Goal: Transaction & Acquisition: Subscribe to service/newsletter

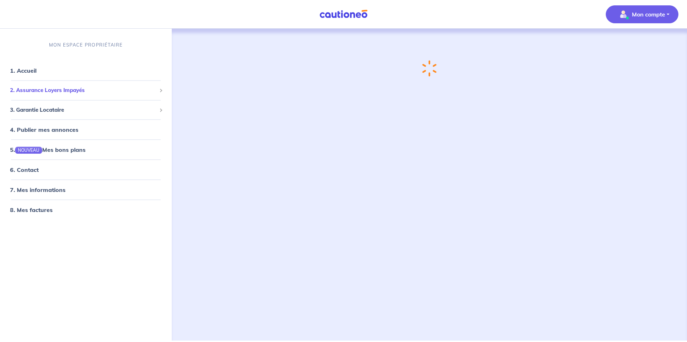
click at [53, 89] on span "2. Assurance Loyers Impayés" at bounding box center [83, 90] width 146 height 8
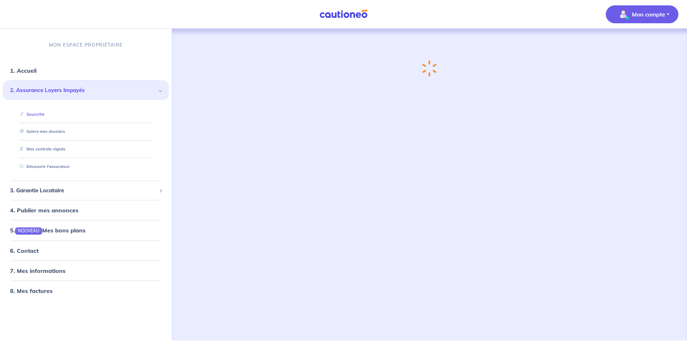
click at [44, 115] on link "Souscrire" at bounding box center [31, 113] width 28 height 5
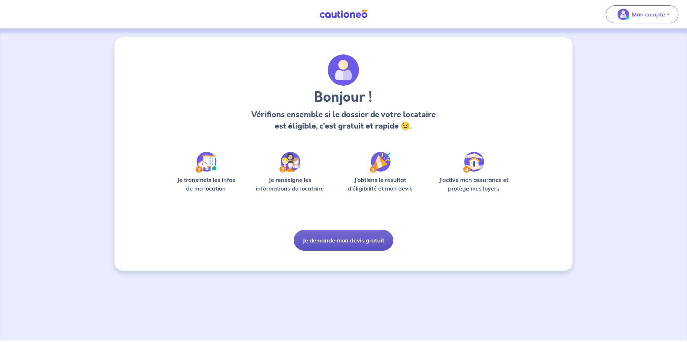
click at [348, 239] on button "Je demande mon devis gratuit" at bounding box center [343, 240] width 99 height 21
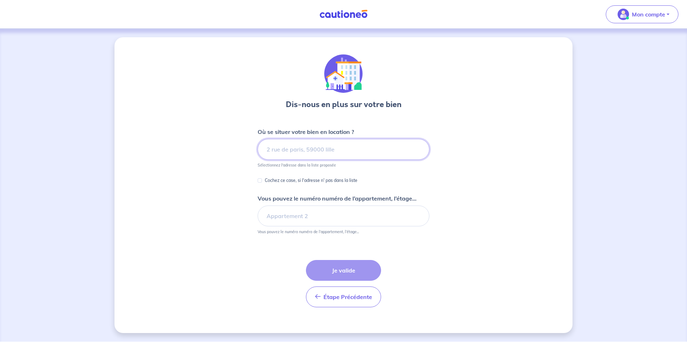
click at [288, 149] on input at bounding box center [344, 149] width 172 height 21
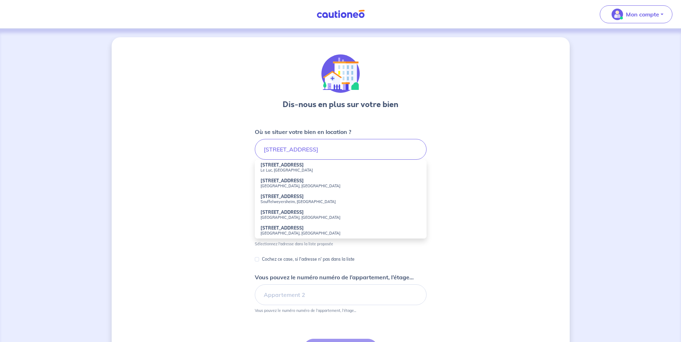
click at [304, 167] on strong "[STREET_ADDRESS]" at bounding box center [281, 164] width 43 height 5
type input "[STREET_ADDRESS]"
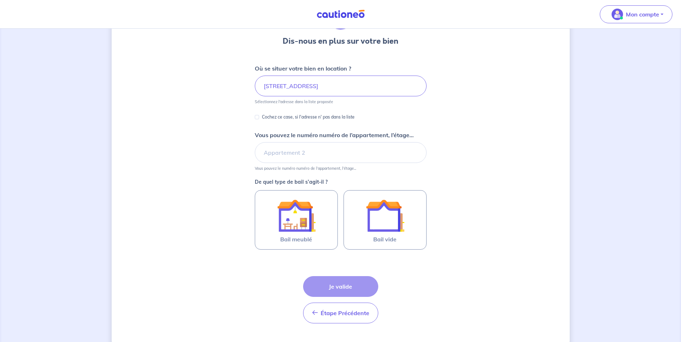
scroll to position [73, 0]
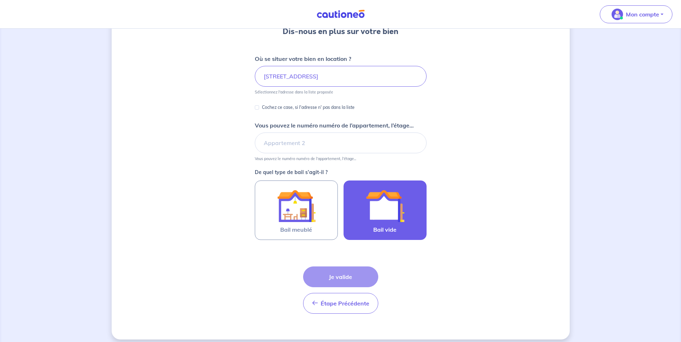
click at [385, 207] on img at bounding box center [385, 205] width 39 height 39
click at [0, 0] on input "Bail vide" at bounding box center [0, 0] width 0 height 0
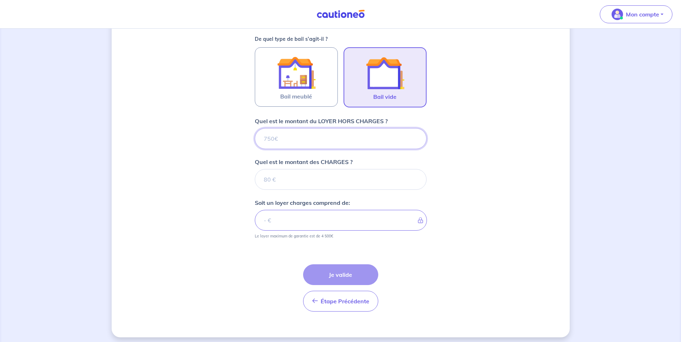
scroll to position [210, 0]
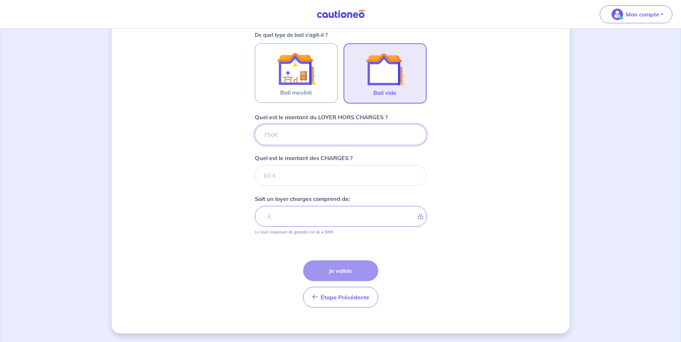
click at [273, 133] on input "Quel est le montant du LOYER HORS CHARGES ?" at bounding box center [341, 134] width 172 height 21
click at [269, 178] on input "Quel est le montant des CHARGES ?" at bounding box center [341, 175] width 172 height 21
type input "150"
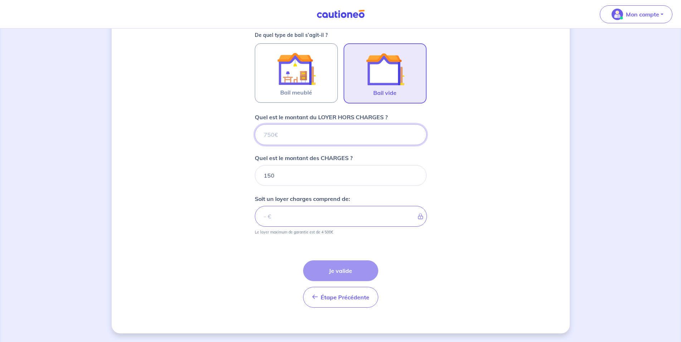
click at [276, 134] on input "Quel est le montant du LOYER HORS CHARGES ?" at bounding box center [341, 134] width 172 height 21
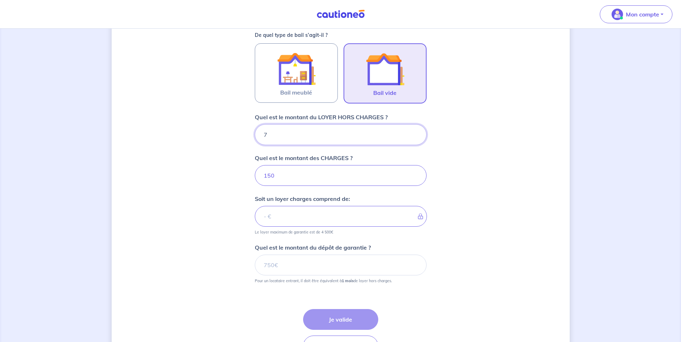
type input "76"
type input "157"
type input "760"
type input "910"
type input "760"
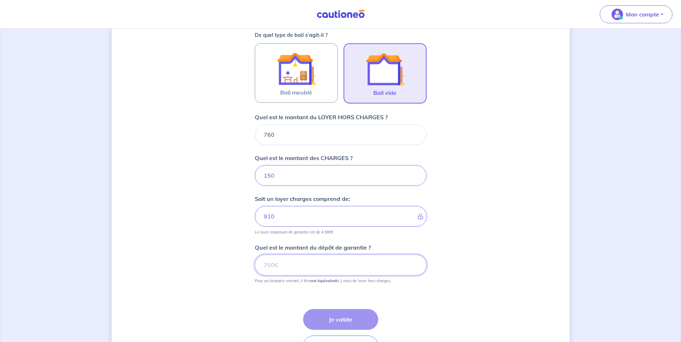
click at [283, 265] on input "Quel est le montant du dépôt de garantie ?" at bounding box center [341, 264] width 172 height 21
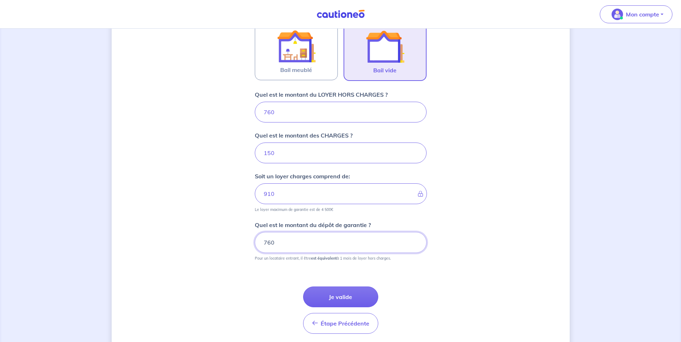
scroll to position [246, 0]
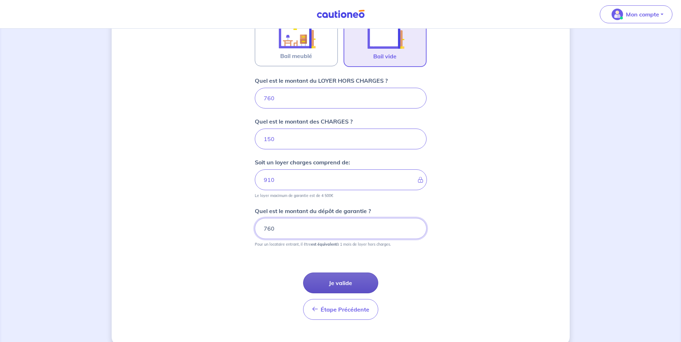
type input "760"
click at [349, 284] on button "Je valide" at bounding box center [340, 282] width 75 height 21
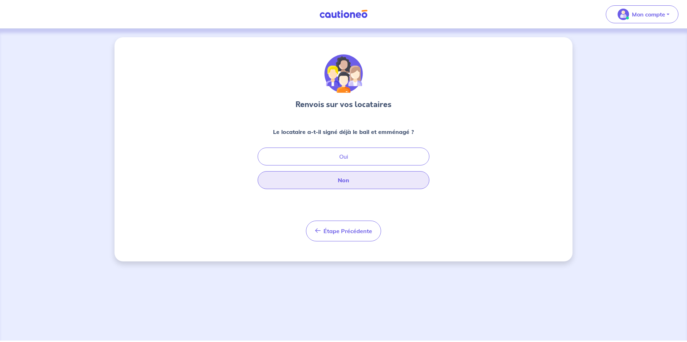
click at [349, 180] on button "Non" at bounding box center [344, 180] width 172 height 18
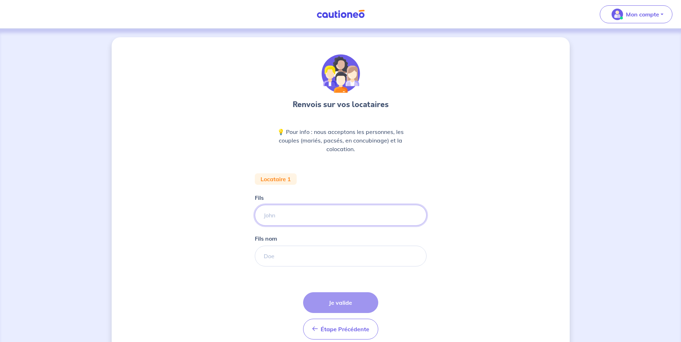
click at [278, 215] on input "Fils" at bounding box center [341, 215] width 172 height 21
type input "l"
drag, startPoint x: 297, startPoint y: 211, endPoint x: 263, endPoint y: 214, distance: 33.7
click at [263, 214] on input "LEBOEDEC" at bounding box center [341, 215] width 172 height 21
type input "[PERSON_NAME]"
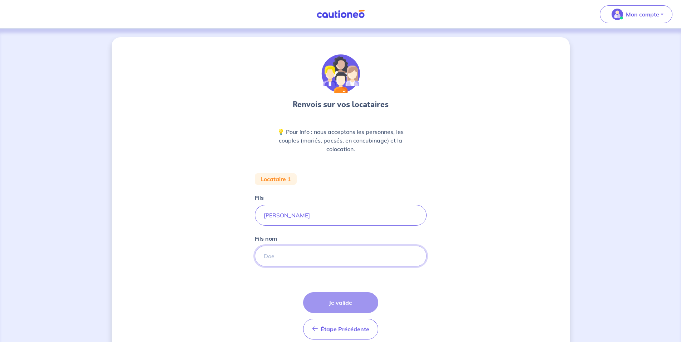
click at [275, 262] on input "Fils nom" at bounding box center [341, 255] width 172 height 21
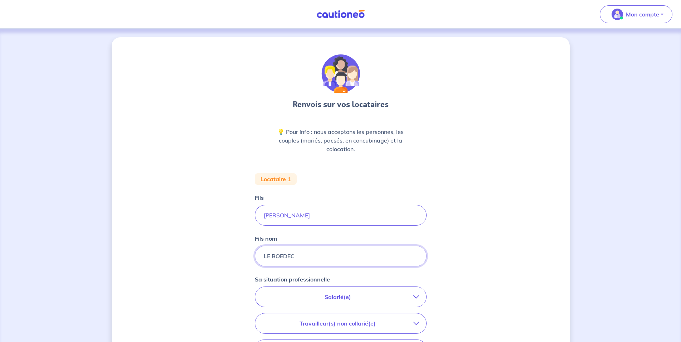
type input "LE BOEDEC"
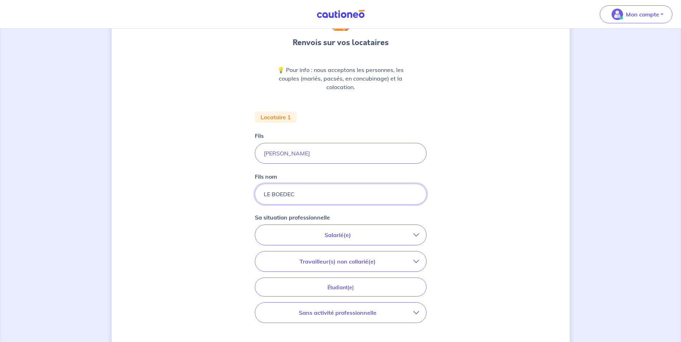
scroll to position [73, 0]
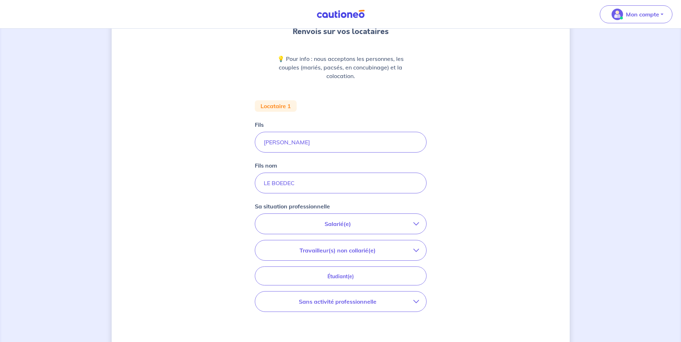
click at [400, 217] on button "Salarié(e)" at bounding box center [340, 224] width 171 height 20
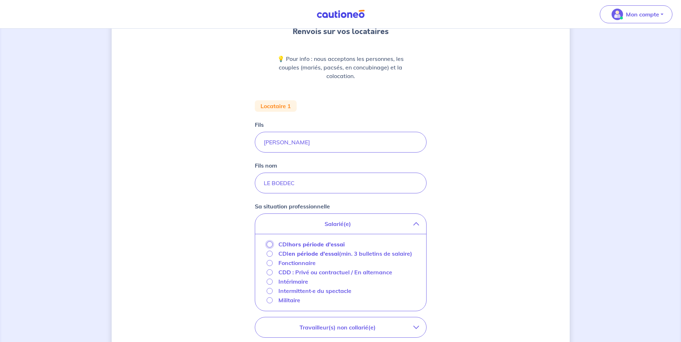
click at [270, 244] on input "CDI hors période d'essai" at bounding box center [269, 244] width 6 height 6
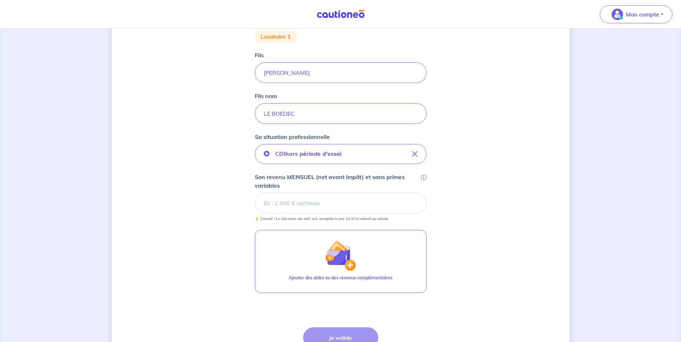
scroll to position [146, 0]
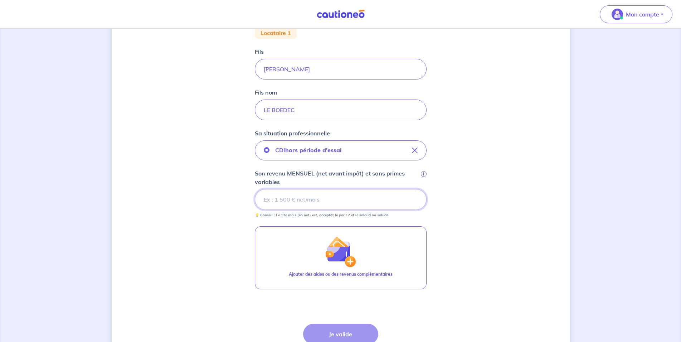
click at [282, 202] on input "Son revenu MENSUEL (net avant impôt) et sans primes variables i" at bounding box center [341, 199] width 172 height 21
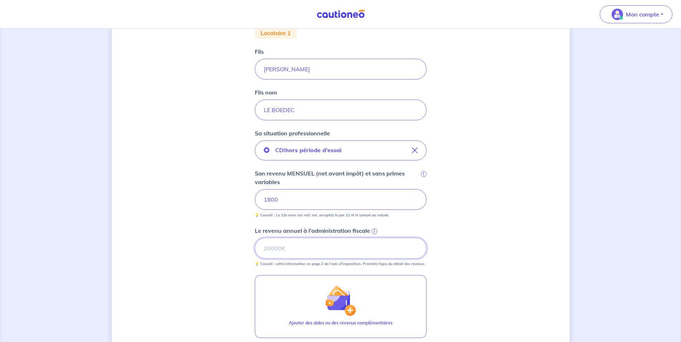
click at [289, 245] on input "Le revenu annuel à l'administration fiscale i" at bounding box center [341, 247] width 172 height 21
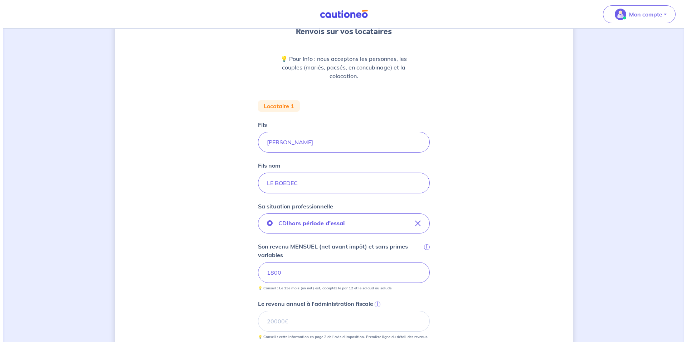
scroll to position [255, 0]
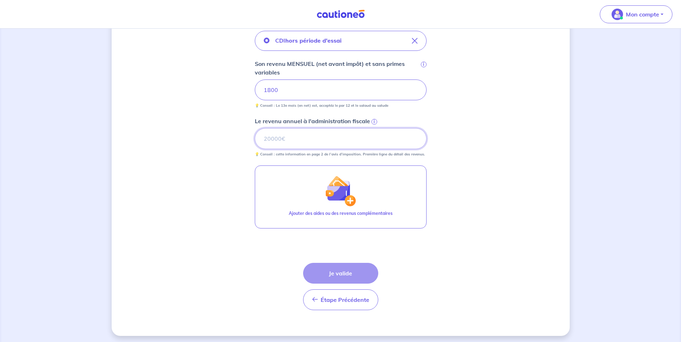
click at [275, 135] on input "Le revenu annuel à l'administration fiscale i" at bounding box center [341, 138] width 172 height 21
click at [278, 138] on input "Le revenu annuel à l'administration fiscale i" at bounding box center [341, 138] width 172 height 21
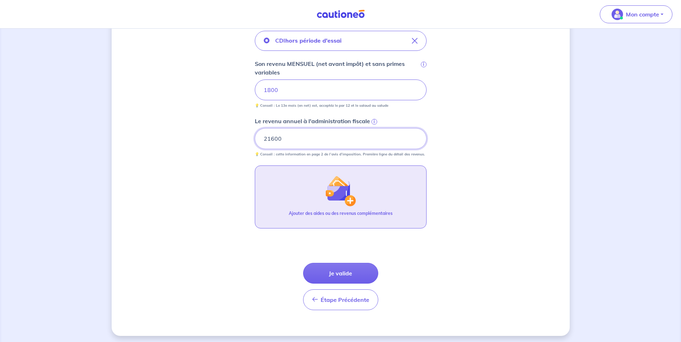
type input "21600"
click at [342, 211] on p "Ajouter des aides ou des revenus complémentaires" at bounding box center [341, 213] width 104 height 6
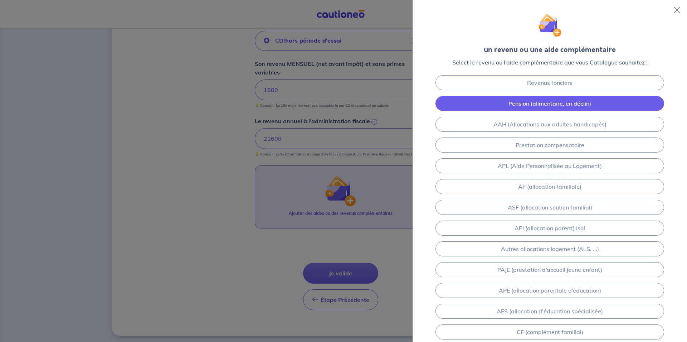
click at [514, 104] on link "Pension (alimentaire, en déclin)" at bounding box center [549, 103] width 229 height 15
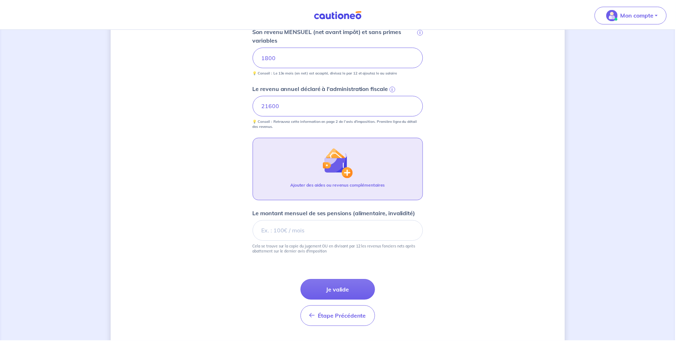
scroll to position [303, 0]
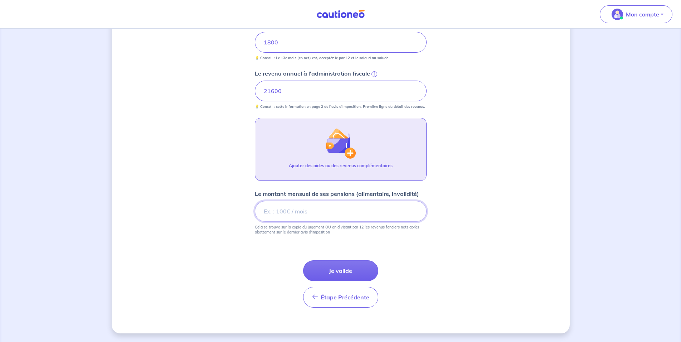
click at [288, 216] on input "Le montant mensuel de ses pensions (alimentaire, invalidité)" at bounding box center [341, 211] width 172 height 21
type input "1500"
click at [356, 275] on button "Je valide" at bounding box center [340, 270] width 75 height 21
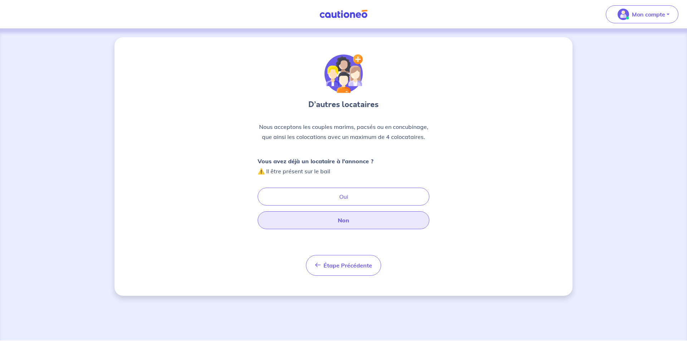
click at [348, 222] on button "Non" at bounding box center [344, 220] width 172 height 18
